Goal: Information Seeking & Learning: Find specific fact

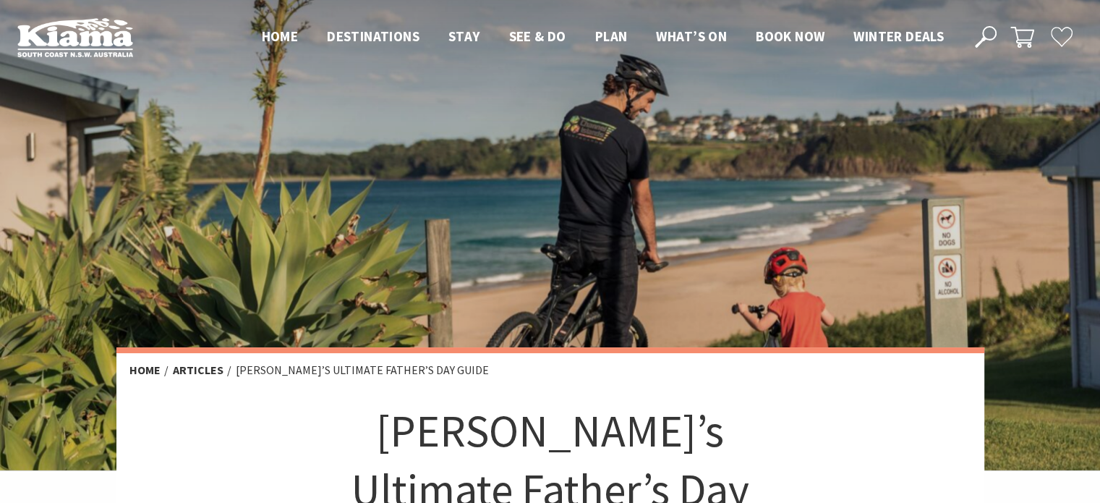
click at [980, 46] on icon at bounding box center [986, 37] width 22 height 22
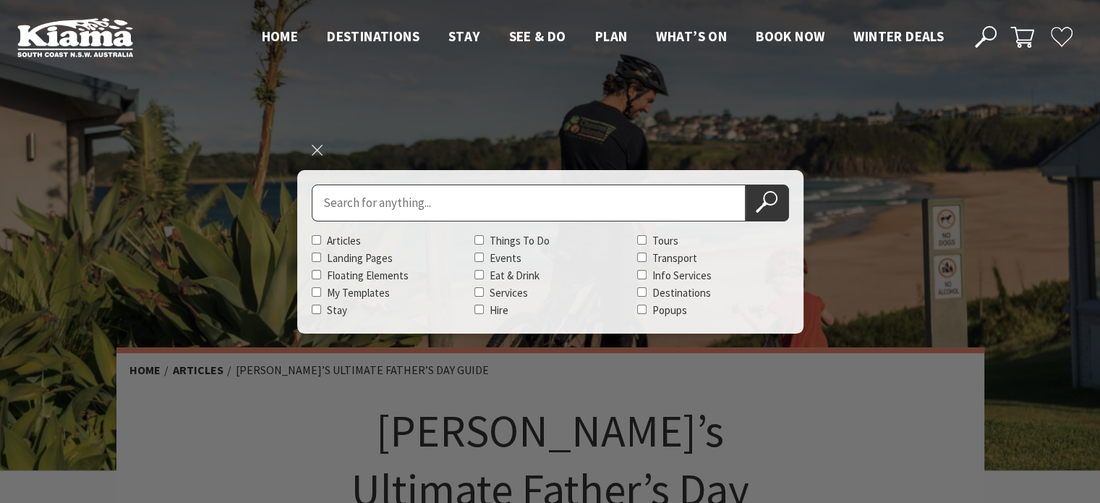
paste input "Fathers Day at The Robertson Hotel"
drag, startPoint x: 385, startPoint y: 204, endPoint x: 539, endPoint y: 203, distance: 154.7
click at [539, 203] on input "Fathers Day at The Robertson Hotel" at bounding box center [529, 202] width 434 height 37
type input "Fathers Day"
click at [745, 184] on button "Search Now" at bounding box center [766, 202] width 43 height 37
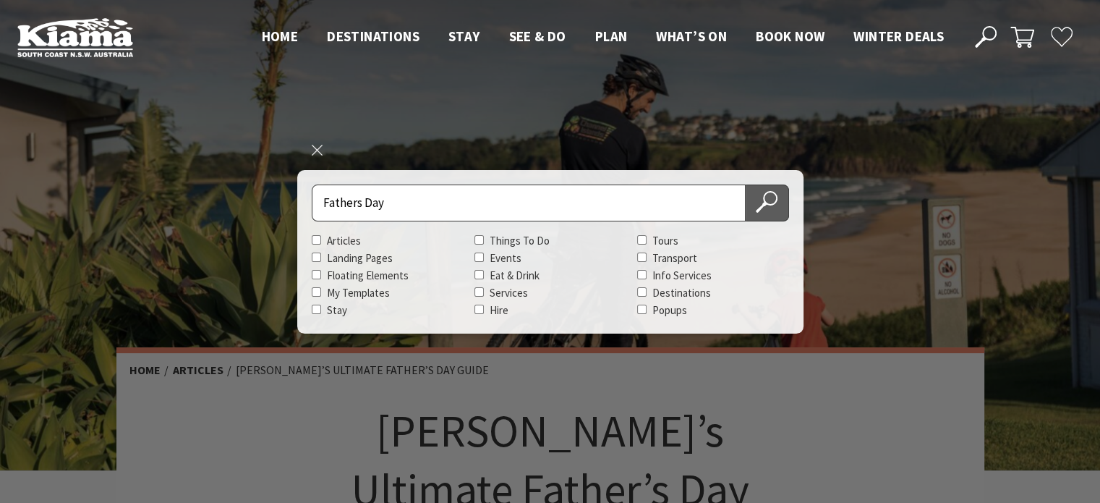
click at [779, 212] on button "Search Now" at bounding box center [766, 202] width 43 height 37
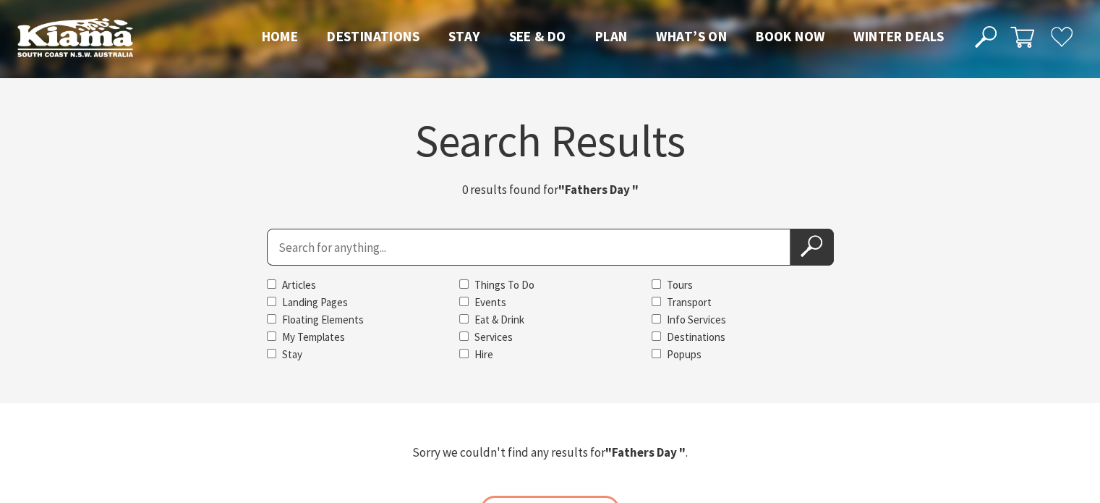
click at [302, 255] on input "Search for" at bounding box center [528, 246] width 523 height 37
paste input "Fathers Day at The [PERSON_NAME][GEOGRAPHIC_DATA]"
drag, startPoint x: 354, startPoint y: 250, endPoint x: 628, endPoint y: 262, distance: 275.0
click at [628, 262] on input "Fathers Day at The [PERSON_NAME][GEOGRAPHIC_DATA]" at bounding box center [528, 246] width 523 height 37
click at [314, 247] on input "Fathers Day" at bounding box center [528, 246] width 523 height 37
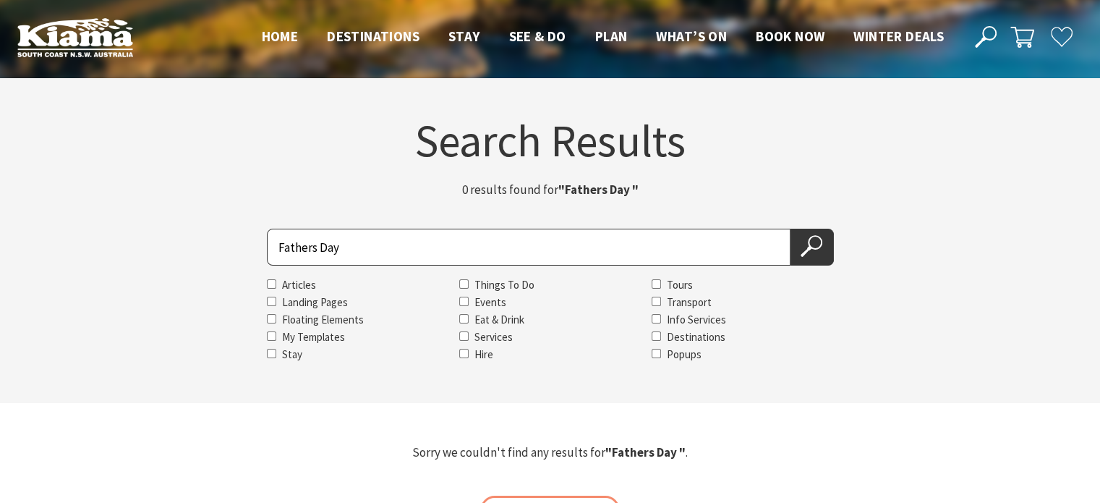
click at [309, 247] on input "Fathers Day" at bounding box center [528, 246] width 523 height 37
type input "Father's Day"
click at [790, 228] on button "Search Now" at bounding box center [811, 246] width 43 height 37
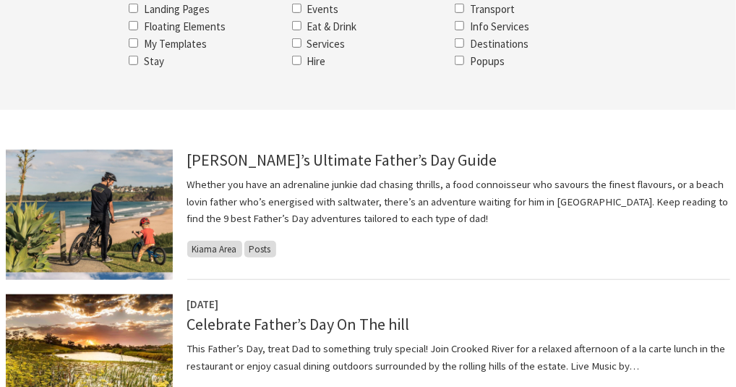
scroll to position [362, 0]
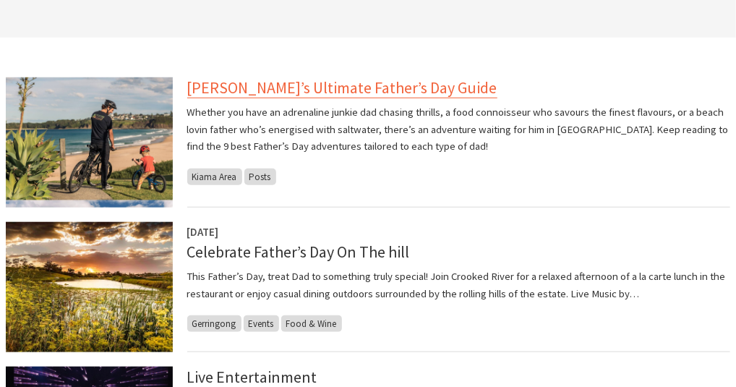
click at [308, 80] on link "[PERSON_NAME]’s Ultimate Father’s Day Guide" at bounding box center [342, 87] width 310 height 21
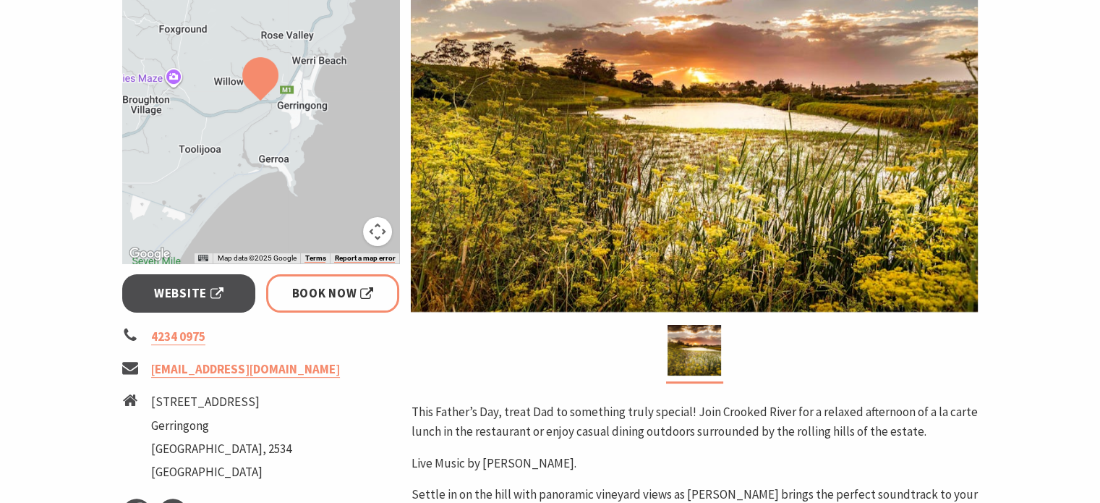
scroll to position [434, 0]
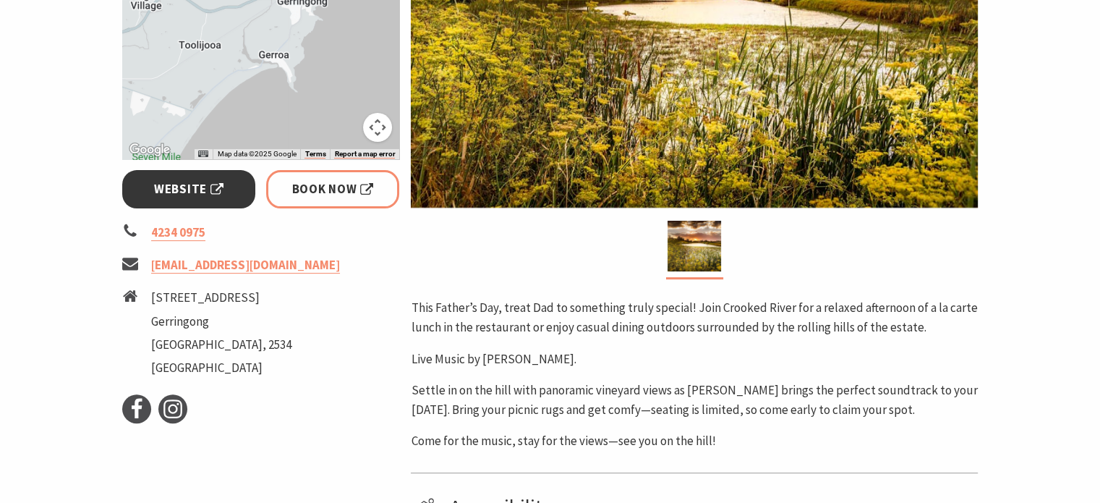
click at [223, 192] on span "Website" at bounding box center [188, 189] width 69 height 20
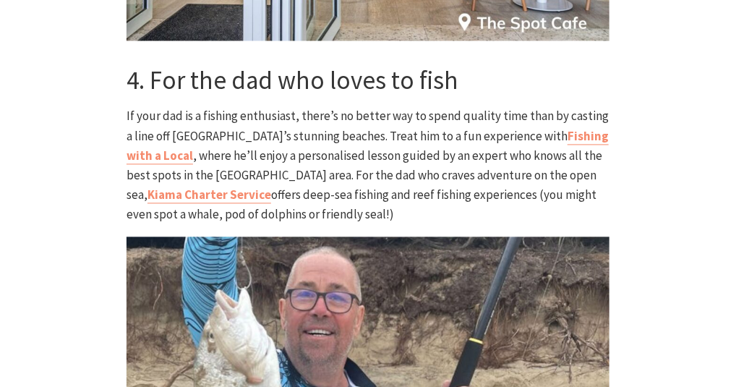
scroll to position [2675, 0]
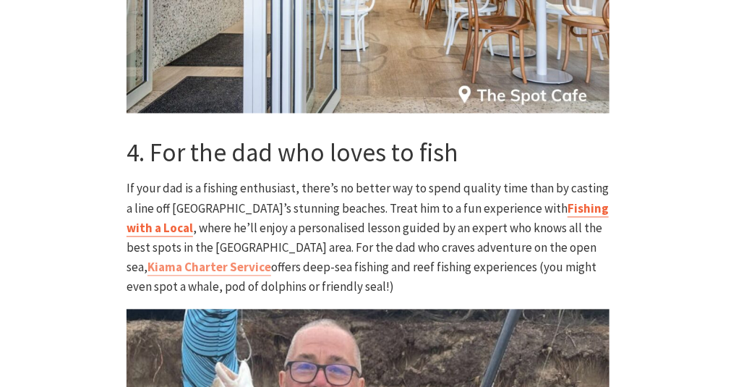
drag, startPoint x: 557, startPoint y: 150, endPoint x: 532, endPoint y: 104, distance: 51.8
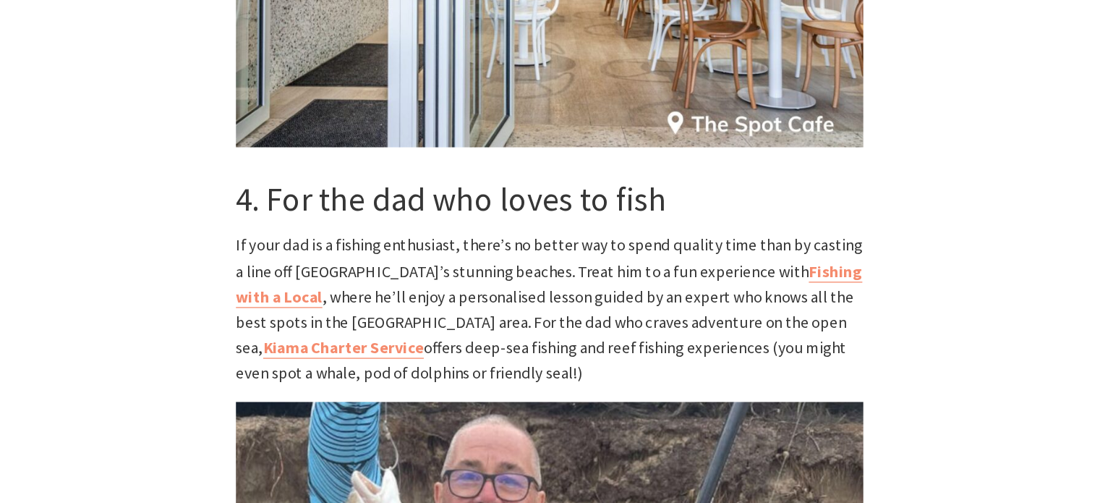
scroll to position [2729, 0]
